Goal: Participate in discussion: Engage in conversation with other users on a specific topic

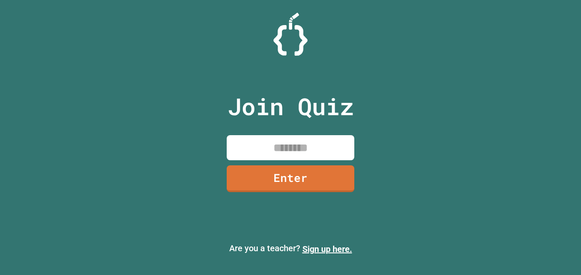
click at [292, 145] on input at bounding box center [291, 147] width 128 height 25
type input "********"
click at [291, 179] on link "Enter" at bounding box center [291, 178] width 130 height 27
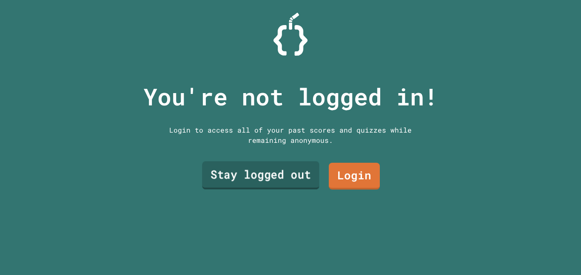
click at [298, 176] on link "Stay logged out" at bounding box center [260, 176] width 117 height 28
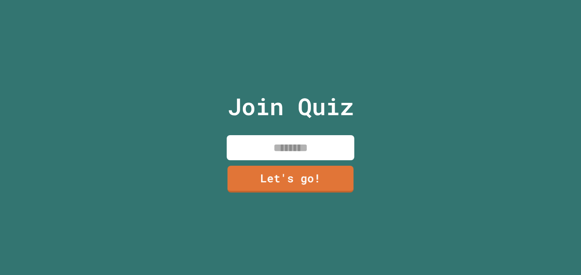
click at [288, 153] on input at bounding box center [291, 147] width 128 height 25
type input "*"
type input "****"
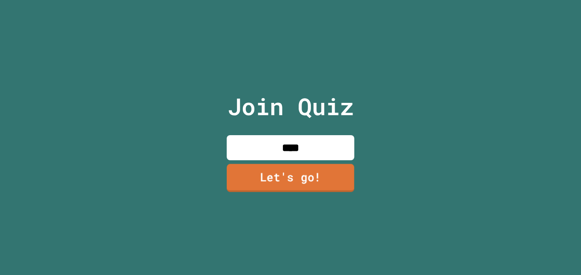
click at [281, 180] on link "Let's go!" at bounding box center [291, 178] width 128 height 28
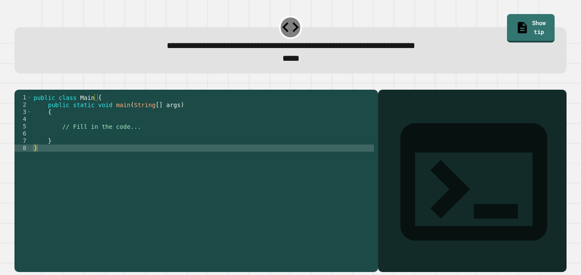
click at [151, 139] on div "public class Main { public static void main ( String [ ] args ) { // Fill in th…" at bounding box center [203, 177] width 342 height 166
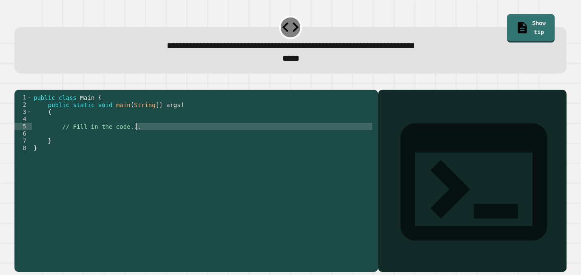
click at [142, 142] on div "public class Main { public static void main ( String [ ] args ) { // Fill in th…" at bounding box center [203, 177] width 342 height 166
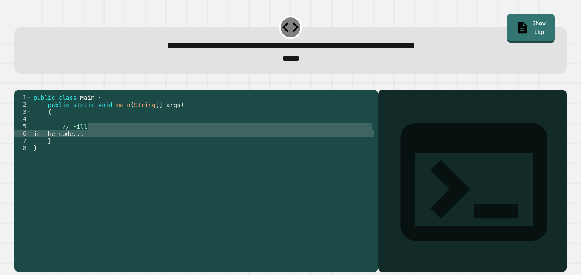
type textarea "**********"
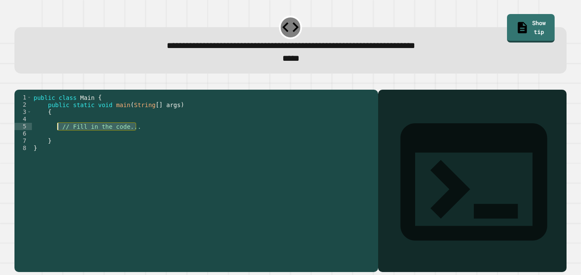
drag, startPoint x: 142, startPoint y: 142, endPoint x: 59, endPoint y: 140, distance: 83.0
click at [59, 140] on div "public class Main { public static void main ( String [ ] args ) { // Fill in th…" at bounding box center [203, 177] width 342 height 166
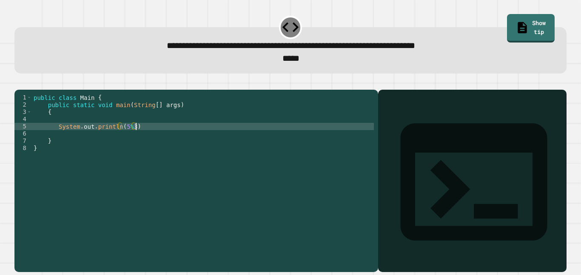
scroll to position [0, 13]
type textarea "**********"
click at [19, 83] on icon "button" at bounding box center [19, 83] width 0 height 0
click at [22, 86] on div at bounding box center [290, 85] width 552 height 10
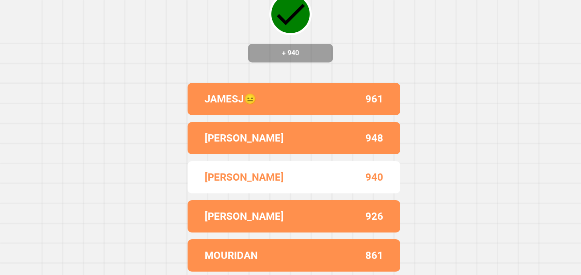
scroll to position [0, 0]
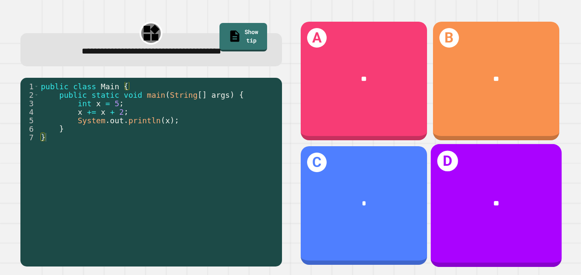
click at [493, 195] on div "**" at bounding box center [496, 203] width 131 height 40
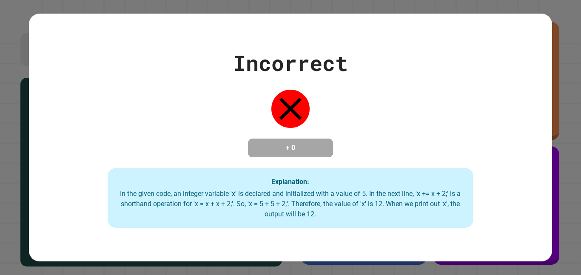
click at [493, 195] on div "Incorrect + 0 Explanation: In the given code, an integer variable 'x' is declar…" at bounding box center [290, 137] width 523 height 181
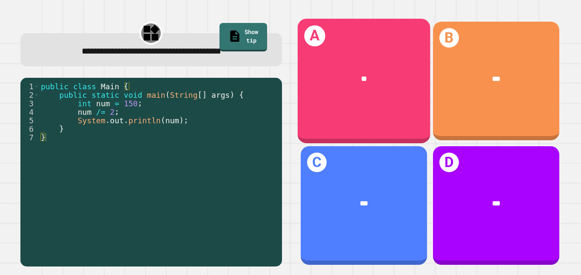
click at [378, 45] on div "A **" at bounding box center [364, 81] width 133 height 125
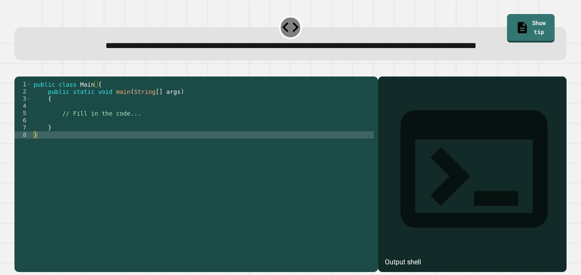
click at [140, 134] on div "public class Main { public static void main ( String [ ] args ) { // Fill in th…" at bounding box center [203, 164] width 342 height 166
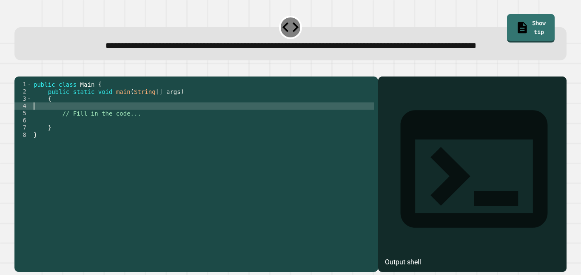
click at [142, 139] on div "public class Main { public static void main ( String [ ] args ) { // Fill in th…" at bounding box center [203, 164] width 342 height 166
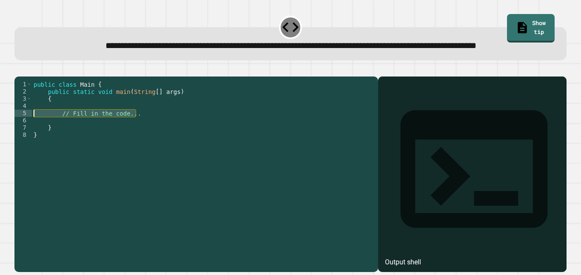
drag, startPoint x: 142, startPoint y: 139, endPoint x: 62, endPoint y: 139, distance: 79.6
click at [62, 139] on div "public class Main { public static void main ( String [ ] args ) { // Fill in th…" at bounding box center [203, 164] width 342 height 166
type textarea "**********"
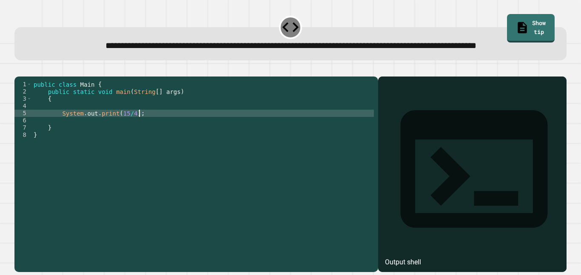
click at [19, 70] on icon "button" at bounding box center [19, 70] width 0 height 0
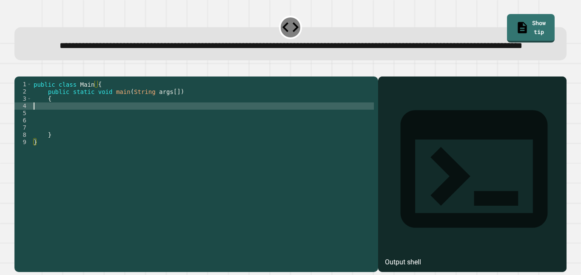
click at [140, 129] on div "public class Main { public static void main ( String args [ ]) { } }" at bounding box center [203, 164] width 342 height 166
click at [145, 145] on div "public class Main { public static void main ( String args [ ]) { } }" at bounding box center [203, 164] width 342 height 166
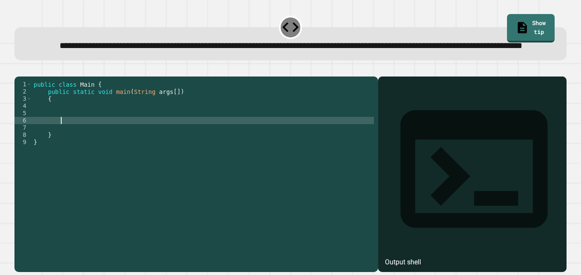
click at [143, 146] on div "public class Main { public static void main ( String args [ ]) { } }" at bounding box center [203, 164] width 342 height 166
click at [19, 70] on button "button" at bounding box center [19, 70] width 0 height 0
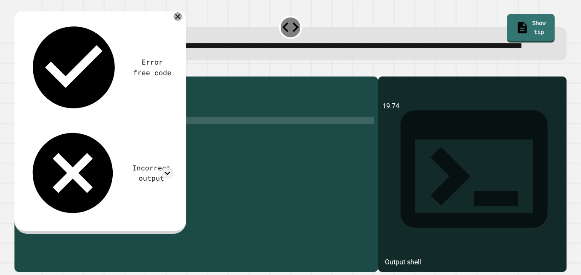
click at [124, 149] on div "public class Main { public static void main ( String args [ ]) { System . out .…" at bounding box center [203, 164] width 342 height 166
drag, startPoint x: 122, startPoint y: 149, endPoint x: 61, endPoint y: 148, distance: 61.3
click at [61, 148] on div "public class Main { public static void main ( String args [ ]) { System . out .…" at bounding box center [203, 164] width 342 height 166
click at [91, 146] on div "public class Main { public static void main ( String args [ ]) { 47 * . 42 ) ; …" at bounding box center [203, 164] width 342 height 166
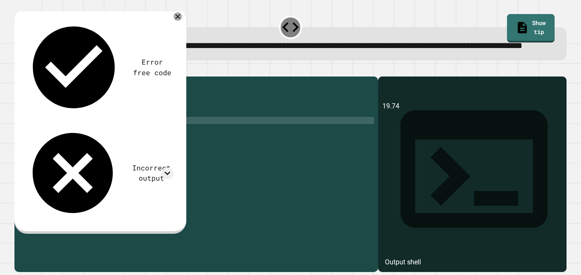
scroll to position [0, 7]
type textarea "**********"
click at [155, 149] on div "public class Main { public static void main ( String args [ ]) { double price =…" at bounding box center [203, 164] width 342 height 166
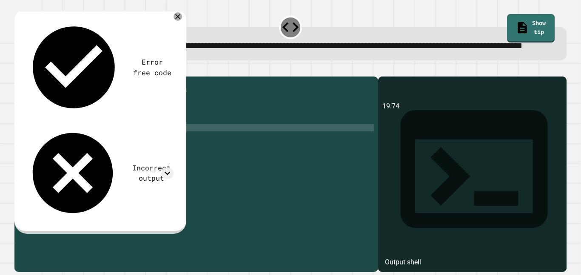
type textarea "*"
click at [19, 70] on icon "button" at bounding box center [19, 70] width 0 height 0
click at [130, 146] on div "public class Main { public static void main ( String args [ ]) { double price =…" at bounding box center [204, 164] width 339 height 166
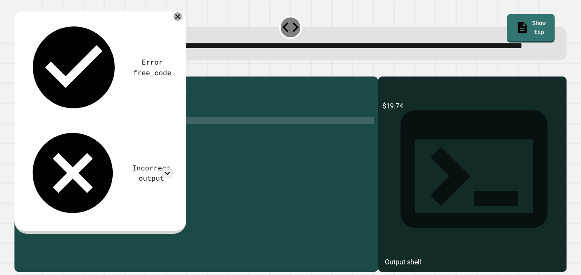
scroll to position [0, 14]
click at [19, 70] on icon "button" at bounding box center [19, 70] width 0 height 0
click at [136, 143] on div "public class Main { public static void main ( String args [ ]) { double price =…" at bounding box center [204, 164] width 339 height 166
click at [19, 70] on icon "button" at bounding box center [19, 70] width 0 height 0
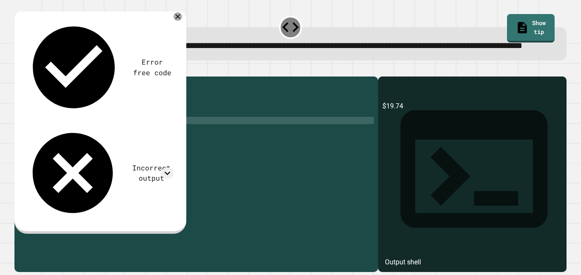
click at [122, 152] on div "public class Main { public static void main ( String args [ ]) { double price =…" at bounding box center [204, 164] width 339 height 166
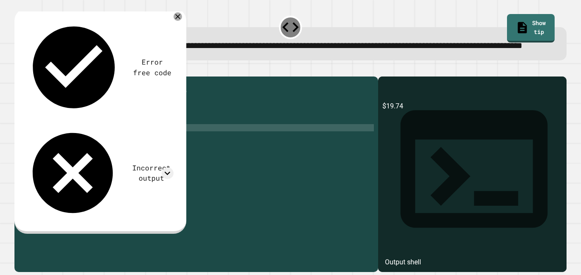
click at [122, 152] on div "public class Main { public static void main ( String args [ ]) { double price =…" at bounding box center [204, 164] width 339 height 166
click at [186, 139] on div "public class Main { public static void main ( String args [ ]) { double price =…" at bounding box center [204, 164] width 339 height 166
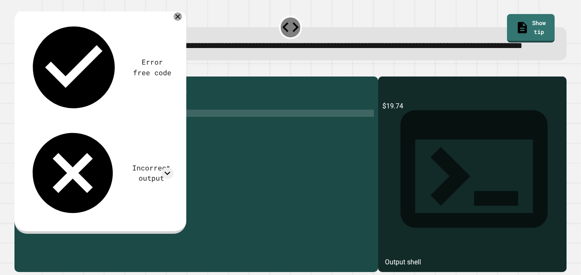
scroll to position [0, 0]
click at [154, 143] on div "public class Main { public static void main ( String args [ ]) { double price =…" at bounding box center [204, 164] width 339 height 166
click at [132, 147] on div "public class Main { public static void main ( String args [ ]) { double price =…" at bounding box center [204, 164] width 339 height 166
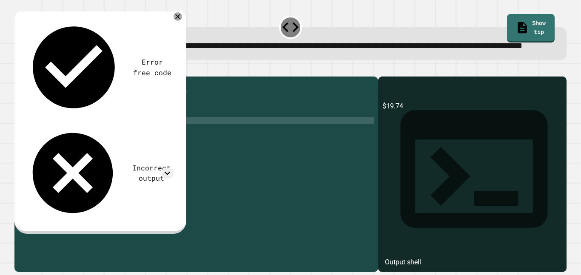
scroll to position [0, 11]
type textarea "**********"
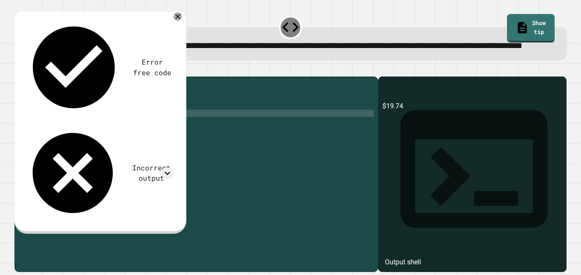
click at [120, 141] on div "public class Main { public static void main ( String args [ ]) { double price =…" at bounding box center [204, 164] width 339 height 166
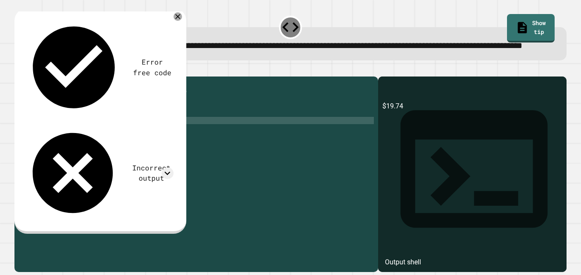
click at [112, 147] on div "public class Main { public static void main ( String args [ ]) { double off = d…" at bounding box center [204, 164] width 339 height 166
click at [108, 134] on div "public class Main { public static void main ( String args [ ]) { double off = d…" at bounding box center [204, 164] width 339 height 166
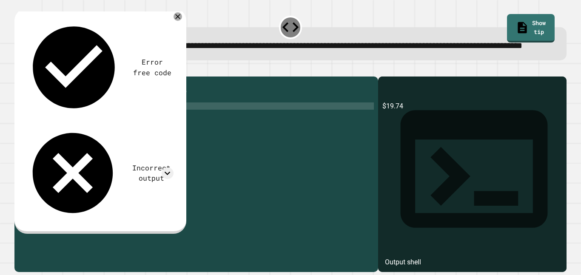
scroll to position [0, 0]
click at [113, 140] on div "public class Main { public static void main ( String args [ ]) { double off = d…" at bounding box center [204, 164] width 339 height 166
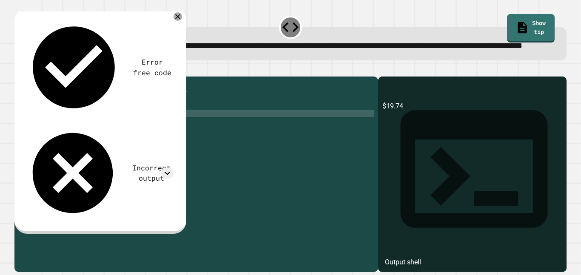
scroll to position [0, 12]
click at [19, 70] on icon "button" at bounding box center [19, 70] width 0 height 0
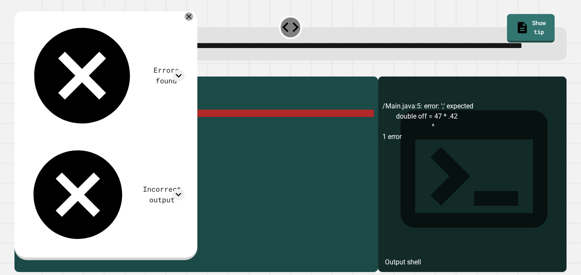
click at [139, 141] on div "public class Main { public static void main ( String args [ ]) { double off = 4…" at bounding box center [204, 164] width 339 height 166
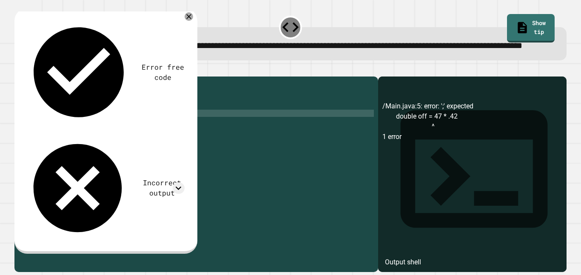
click at [19, 70] on icon "button" at bounding box center [19, 70] width 0 height 0
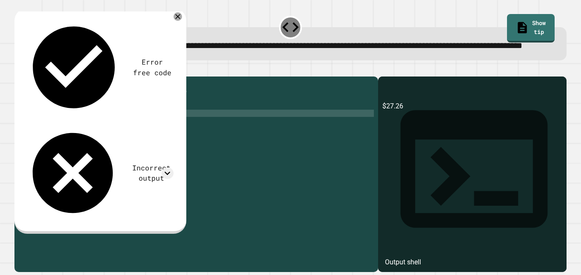
click at [136, 154] on div "public class Main { public static void main ( String args [ ]) { double off = 4…" at bounding box center [204, 164] width 339 height 166
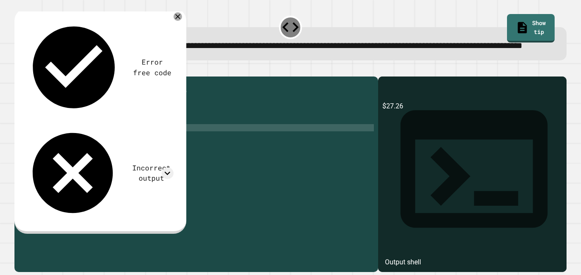
type textarea "**********"
click at [41, 77] on div at bounding box center [290, 71] width 552 height 10
click at [19, 70] on button "button" at bounding box center [19, 70] width 0 height 0
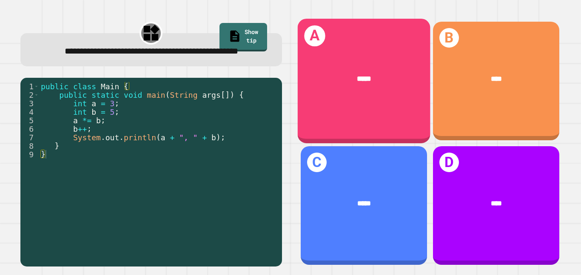
click at [351, 108] on div "A *****" at bounding box center [364, 81] width 133 height 125
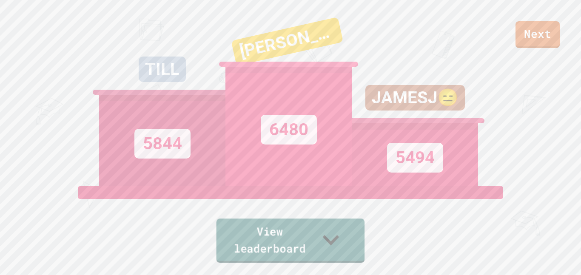
click at [338, 260] on link "View leaderboard" at bounding box center [291, 241] width 149 height 44
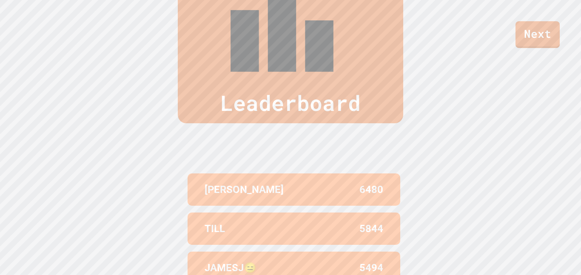
scroll to position [351, 0]
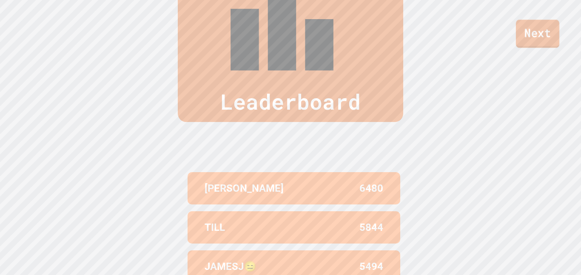
click at [544, 41] on link "Next" at bounding box center [537, 34] width 43 height 28
